Goal: Find specific page/section

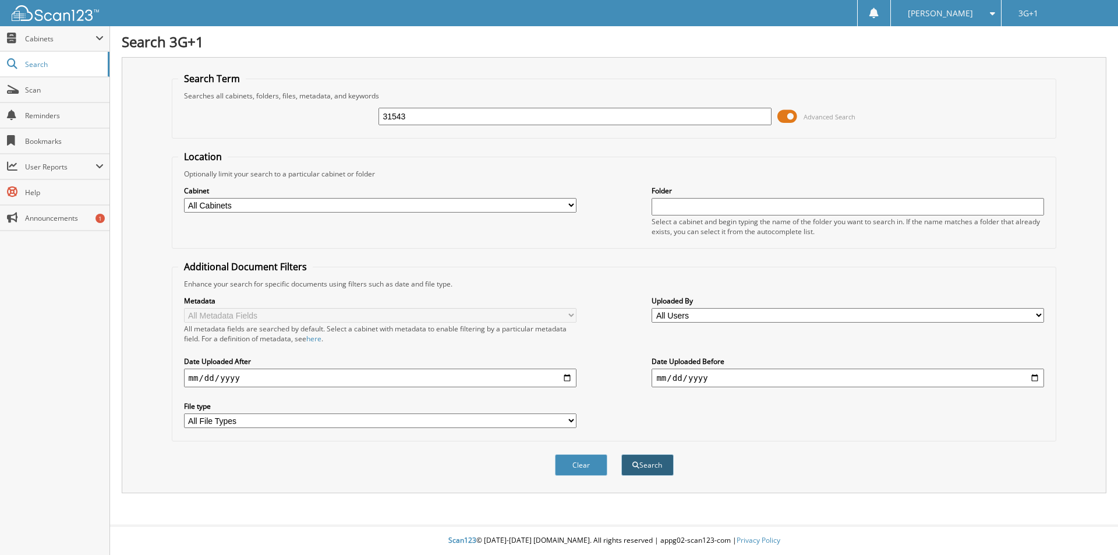
type input "31543"
click at [650, 462] on button "Search" at bounding box center [647, 465] width 52 height 22
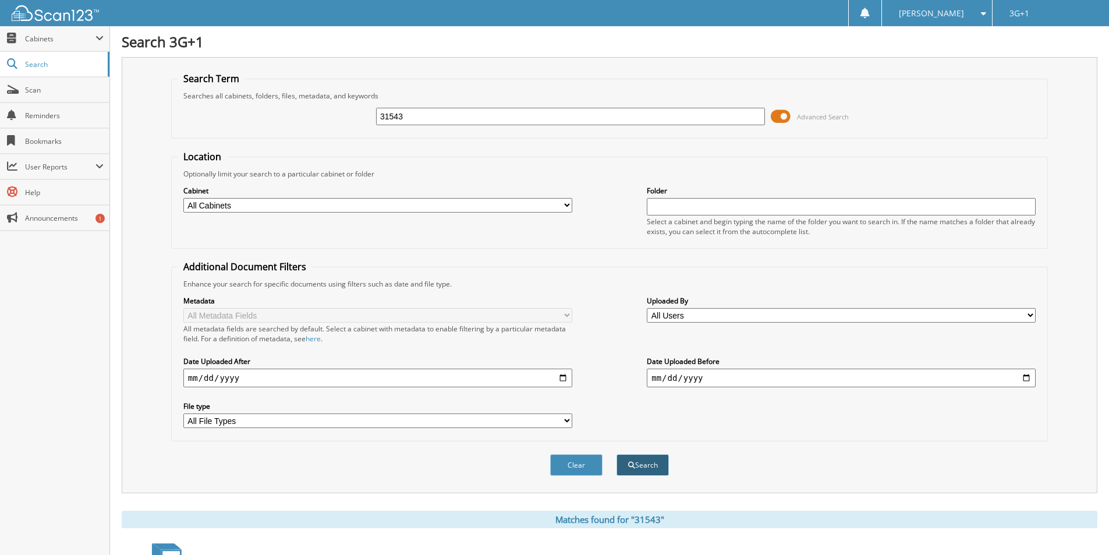
click at [647, 472] on button "Search" at bounding box center [643, 465] width 52 height 22
click at [580, 466] on button "Clear" at bounding box center [576, 465] width 52 height 22
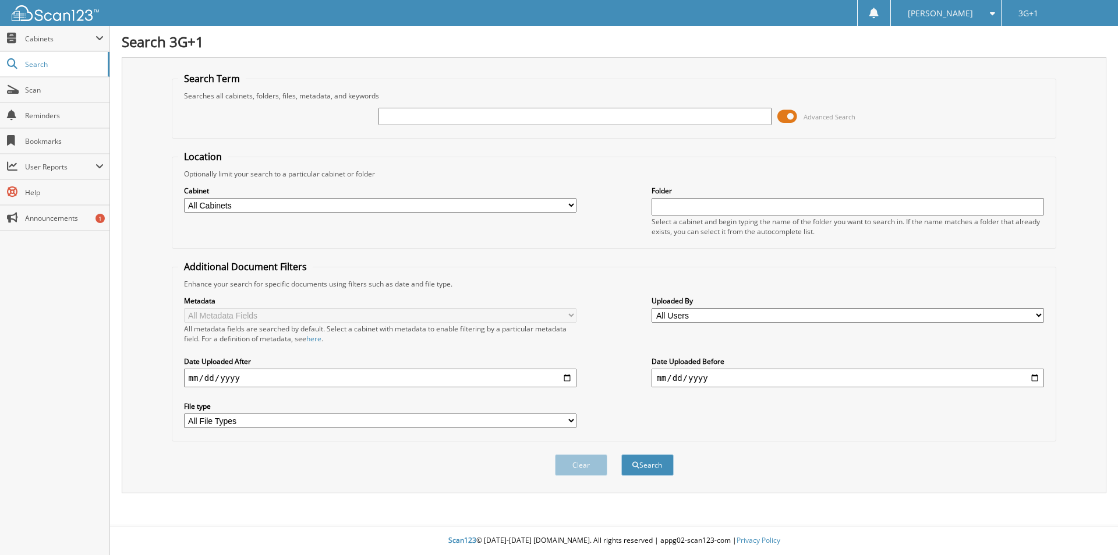
click at [384, 107] on div at bounding box center [574, 117] width 392 height 20
click at [391, 111] on input "text" at bounding box center [574, 116] width 392 height 17
paste input "31543"
type input "31543"
click at [639, 459] on button "Search" at bounding box center [647, 465] width 52 height 22
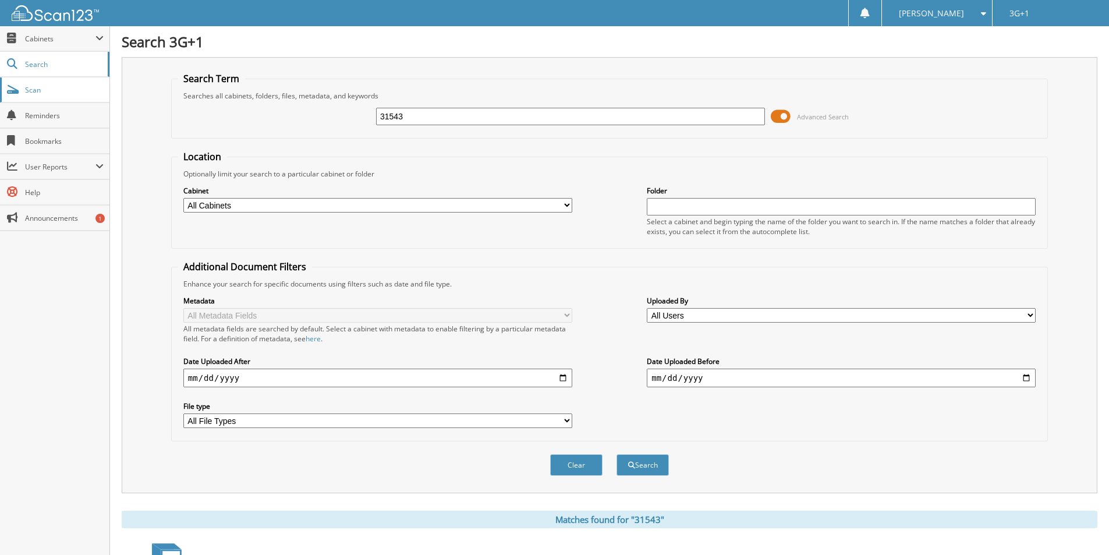
click at [23, 87] on link "Scan" at bounding box center [54, 89] width 109 height 25
